Goal: Complete application form: Complete application form

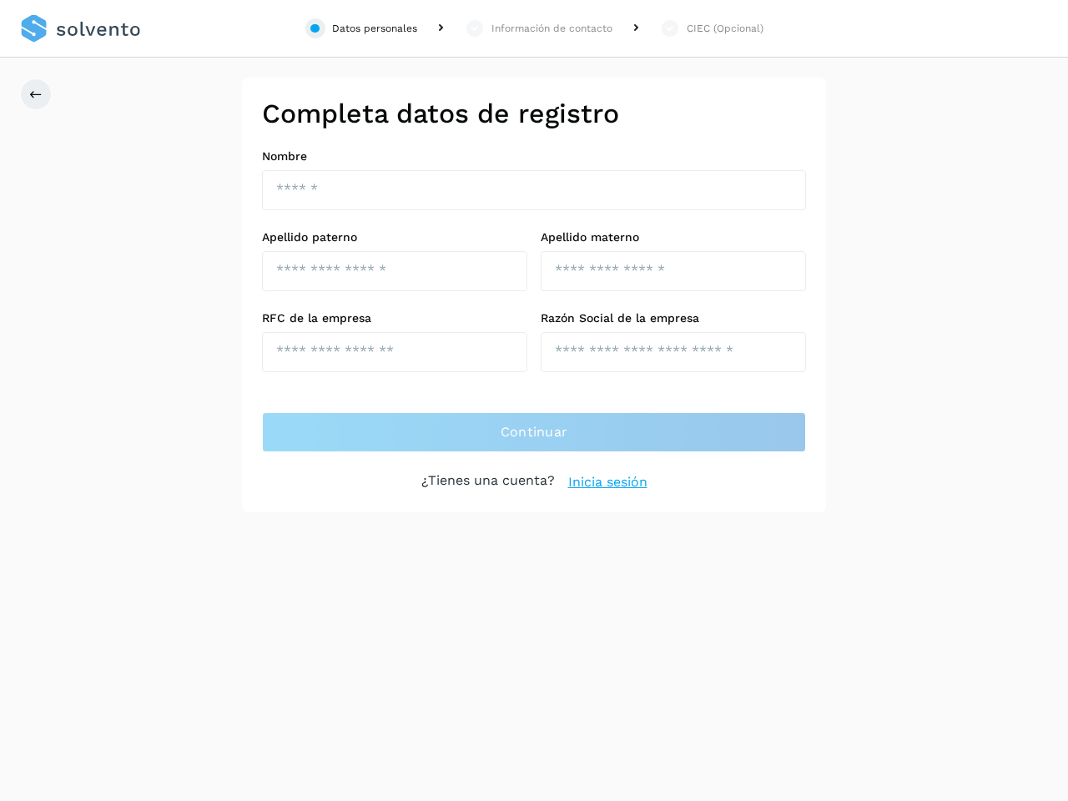
click at [361, 28] on div "Datos personales" at bounding box center [374, 28] width 85 height 15
click at [538, 28] on div "Información de contacto" at bounding box center [552, 28] width 121 height 15
click at [711, 28] on div "CIEC (Opcional)" at bounding box center [725, 28] width 77 height 15
click at [36, 94] on icon at bounding box center [35, 94] width 13 height 13
